Goal: Check status: Check status

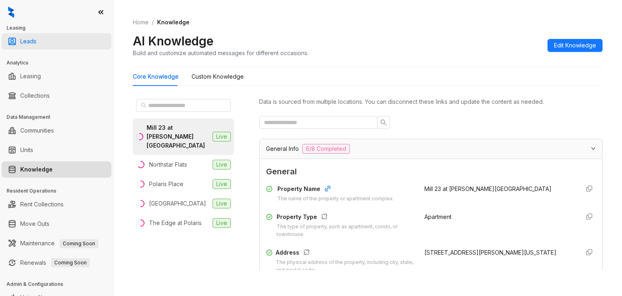
click at [36, 36] on link "Leads" at bounding box center [28, 41] width 16 height 16
click at [28, 40] on link "Leads" at bounding box center [28, 41] width 16 height 16
click at [28, 39] on link "Leads" at bounding box center [28, 41] width 16 height 16
click at [33, 43] on link "Leads" at bounding box center [28, 41] width 16 height 16
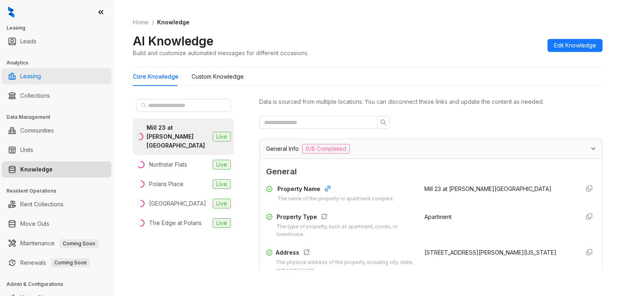
click at [32, 80] on link "Leasing" at bounding box center [30, 76] width 21 height 16
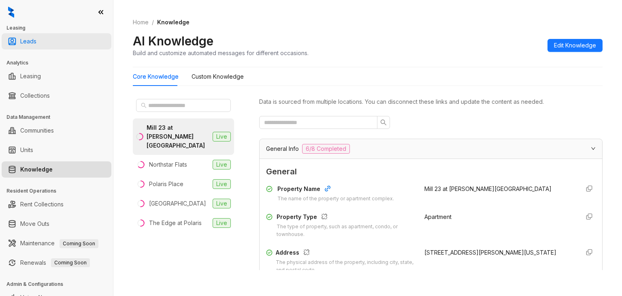
click at [28, 44] on link "Leads" at bounding box center [28, 41] width 16 height 16
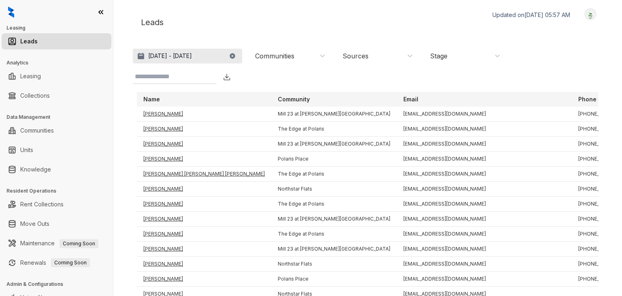
click at [192, 60] on p "[DATE] - [DATE]" at bounding box center [170, 56] width 44 height 8
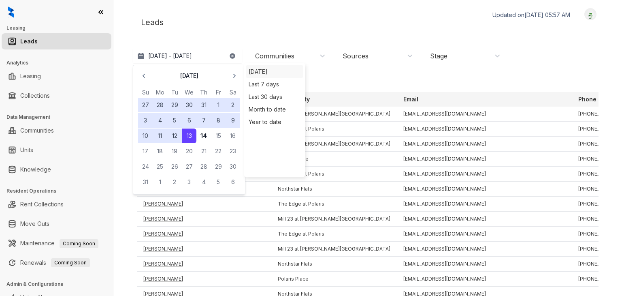
click at [259, 73] on div "[DATE]" at bounding box center [274, 71] width 57 height 13
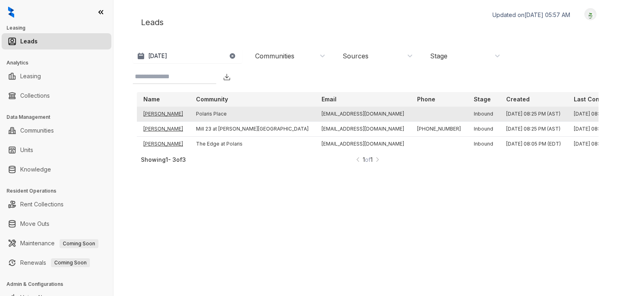
click at [160, 114] on td "[PERSON_NAME]" at bounding box center [163, 114] width 53 height 15
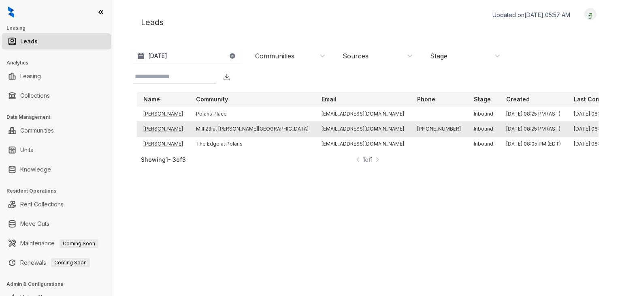
click at [160, 128] on td "[PERSON_NAME]" at bounding box center [163, 129] width 53 height 15
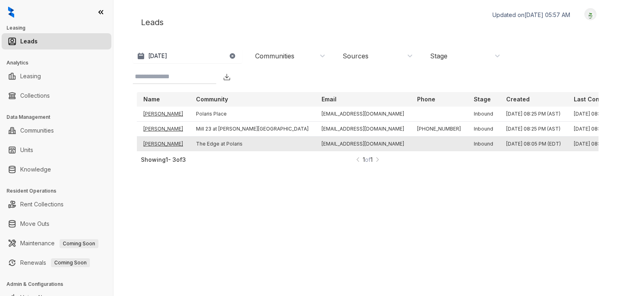
click at [161, 140] on td "[PERSON_NAME]" at bounding box center [163, 143] width 53 height 15
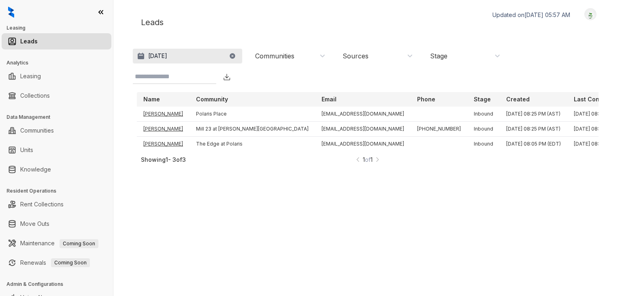
click at [206, 49] on button "[DATE]" at bounding box center [187, 56] width 109 height 15
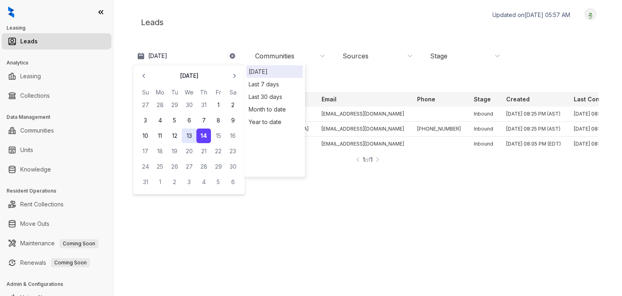
click at [193, 132] on button "13" at bounding box center [189, 135] width 15 height 15
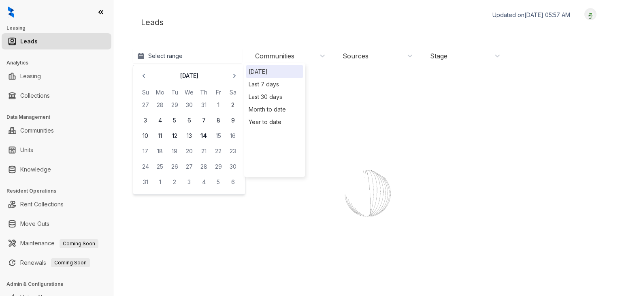
click at [266, 38] on div "Leads Updated on [DATE] 05:57 AM Logout Select range [DATE] Su Mo Tu We Th Fr S…" at bounding box center [368, 139] width 470 height 263
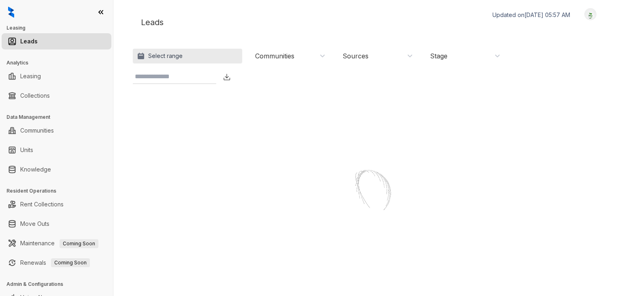
click at [194, 53] on button "Select range" at bounding box center [187, 56] width 109 height 15
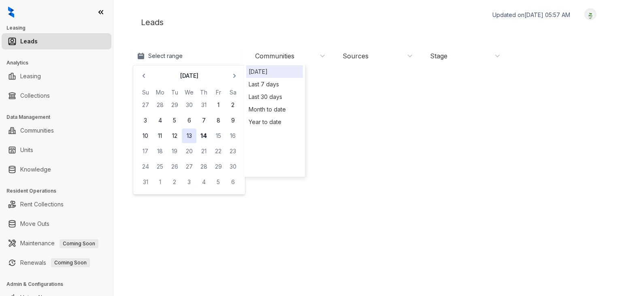
click at [188, 133] on button "13" at bounding box center [189, 135] width 15 height 15
click at [392, 107] on div "Loading..." at bounding box center [368, 197] width 462 height 211
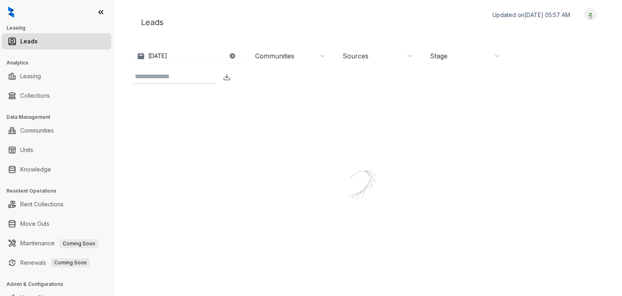
click at [312, 116] on div "Loading..." at bounding box center [368, 197] width 462 height 211
